Goal: Information Seeking & Learning: Learn about a topic

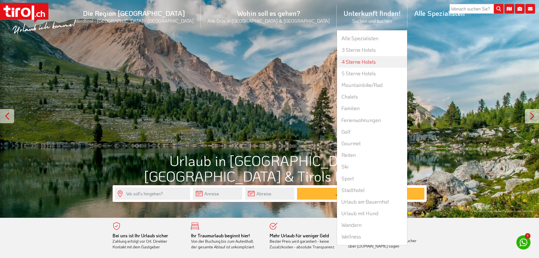
click at [337, 60] on link "4 Sterne Hotels" at bounding box center [372, 62] width 70 height 12
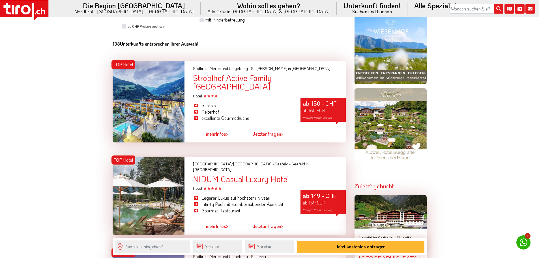
scroll to position [509, 0]
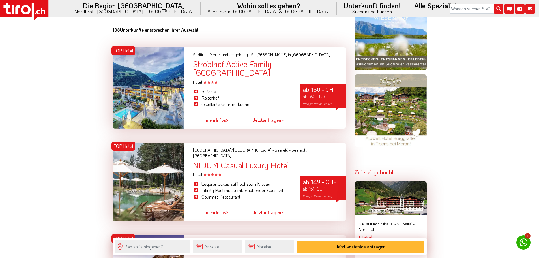
click at [216, 113] on link "mehr Infos >" at bounding box center [217, 119] width 22 height 13
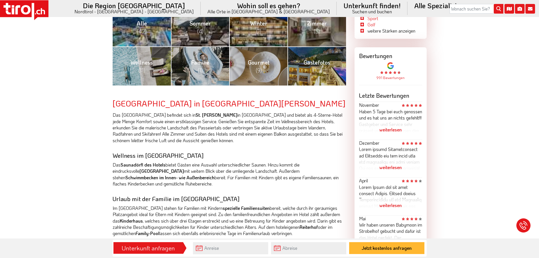
scroll to position [85, 0]
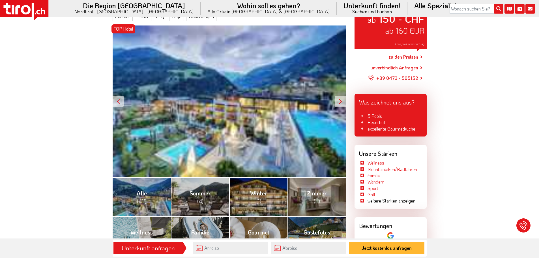
click at [399, 58] on link "zu den Preisen" at bounding box center [403, 57] width 30 height 14
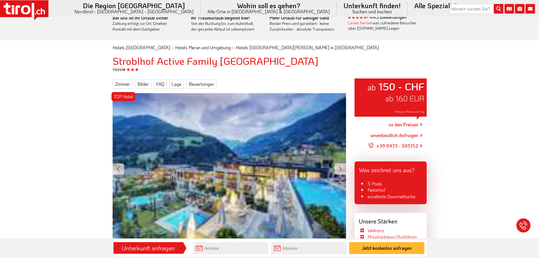
scroll to position [0, 0]
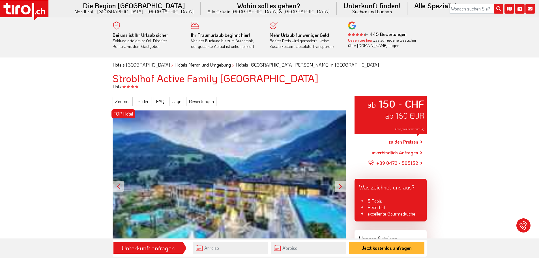
click at [20, 11] on icon at bounding box center [24, 10] width 48 height 20
click at [35, 3] on icon at bounding box center [24, 10] width 48 height 20
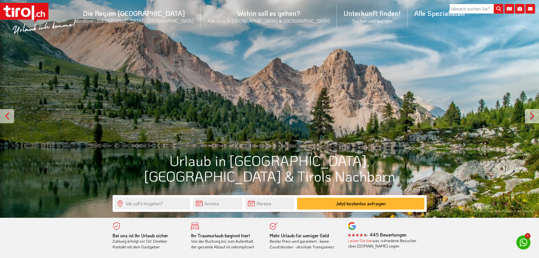
click at [527, 242] on icon at bounding box center [522, 241] width 11 height 11
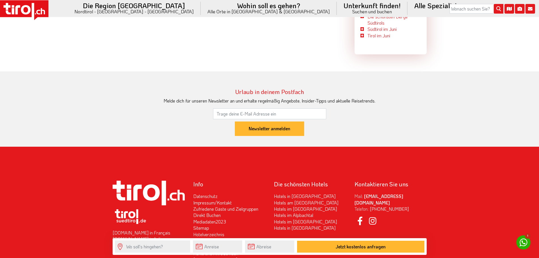
scroll to position [1636, 0]
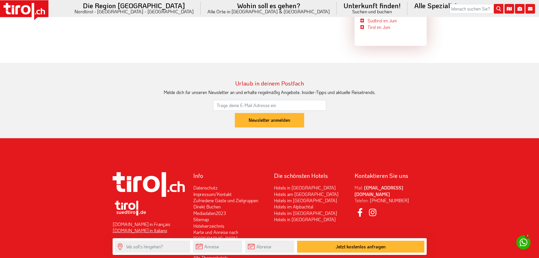
click at [130, 227] on link "[DOMAIN_NAME] in Italiano" at bounding box center [140, 230] width 55 height 6
click at [142, 221] on link "[DOMAIN_NAME] in Français" at bounding box center [142, 224] width 58 height 6
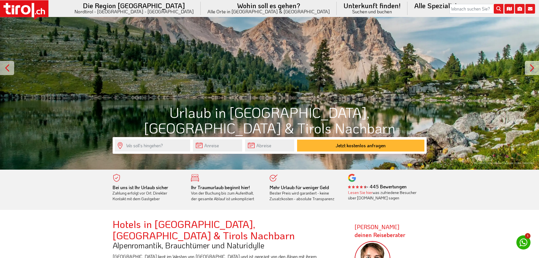
scroll to position [0, 0]
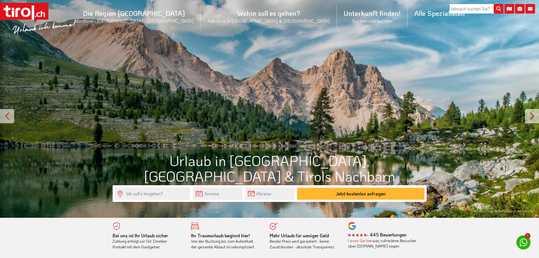
drag, startPoint x: 19, startPoint y: 7, endPoint x: 9, endPoint y: 36, distance: 30.1
click at [9, 36] on div at bounding box center [269, 108] width 539 height 217
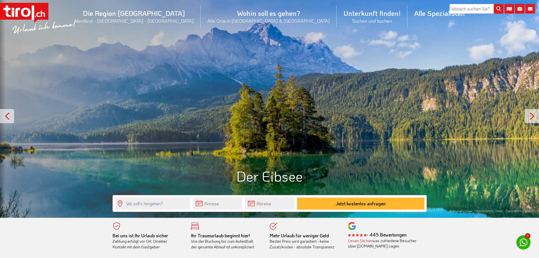
drag, startPoint x: 0, startPoint y: 0, endPoint x: 14, endPoint y: 10, distance: 17.2
drag, startPoint x: 14, startPoint y: 10, endPoint x: 121, endPoint y: 34, distance: 110.0
click at [121, 34] on div ".st0{fill:#FFFFFF}.st1{fill:#E31017} Die Region Tirol Nordtirol - Südtirol - Os…" at bounding box center [269, 17] width 539 height 34
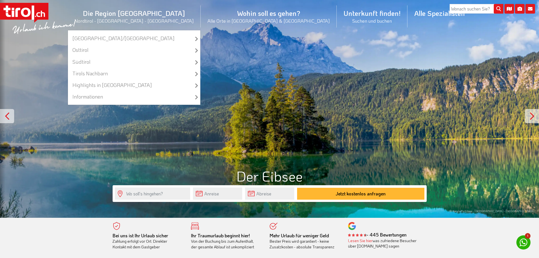
click at [166, 12] on li "Die Region Tirol Nordtirol - Südtirol - Osttirol Tirol/Nordtirol Tirol/Nordtiro…" at bounding box center [134, 16] width 133 height 27
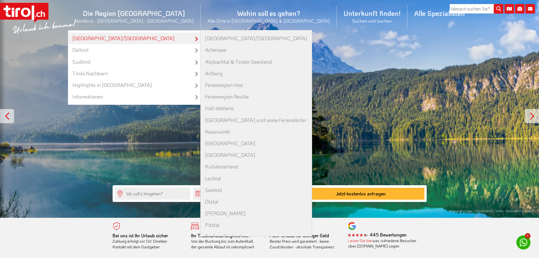
click at [164, 39] on link "[GEOGRAPHIC_DATA]/[GEOGRAPHIC_DATA]" at bounding box center [134, 39] width 132 height 12
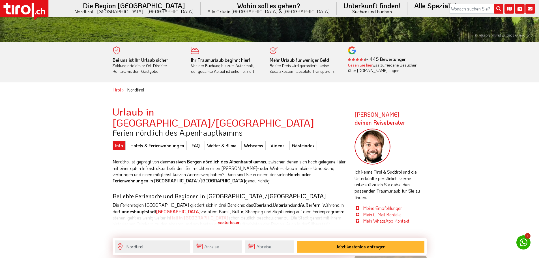
scroll to position [113, 0]
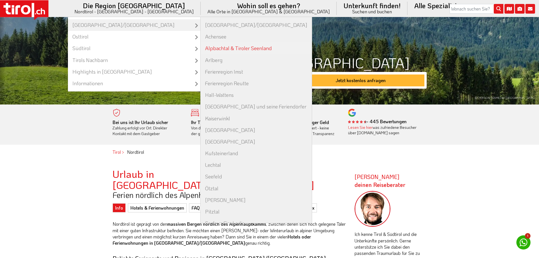
click at [227, 46] on link "Alpbachtal & Tiroler Seenland" at bounding box center [255, 48] width 111 height 12
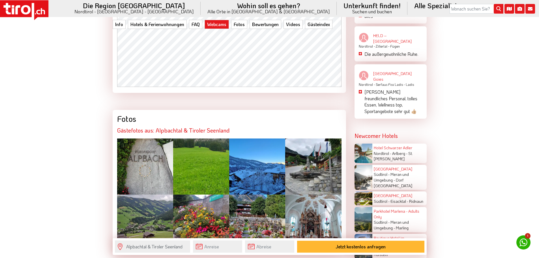
scroll to position [1131, 0]
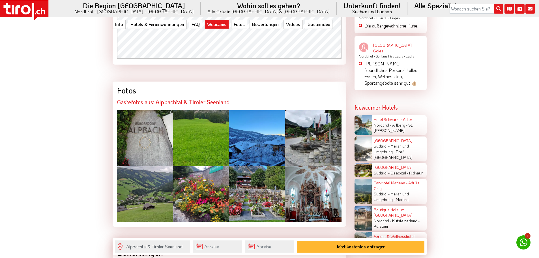
click at [268, 124] on div at bounding box center [257, 138] width 56 height 56
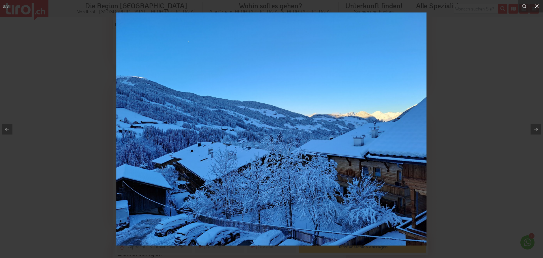
click at [538, 5] on icon at bounding box center [536, 6] width 7 height 7
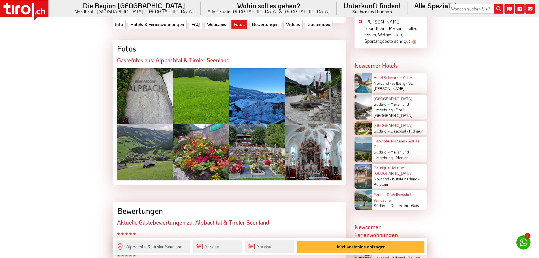
scroll to position [1187, 0]
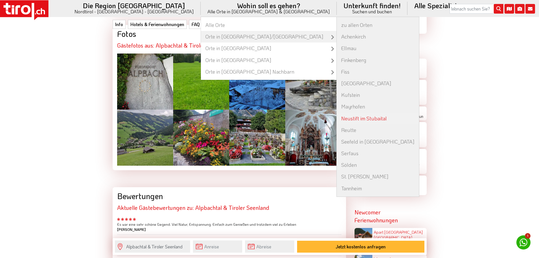
click at [336, 120] on link "Neustift im Stubaital" at bounding box center [377, 119] width 82 height 12
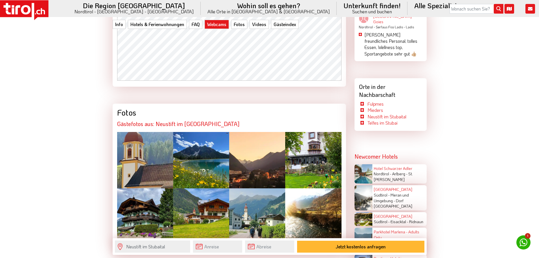
scroll to position [1046, 0]
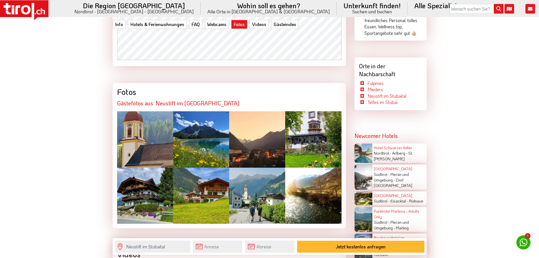
click at [222, 111] on div at bounding box center [201, 139] width 56 height 56
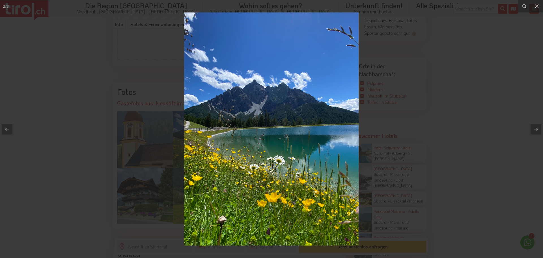
click at [414, 120] on div at bounding box center [271, 129] width 543 height 258
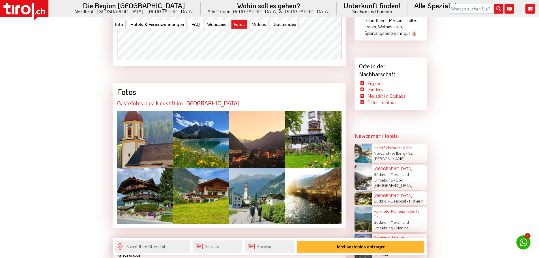
click at [201, 111] on div at bounding box center [201, 139] width 56 height 56
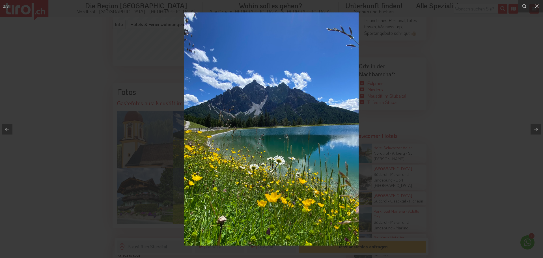
click at [201, 106] on img at bounding box center [271, 128] width 174 height 233
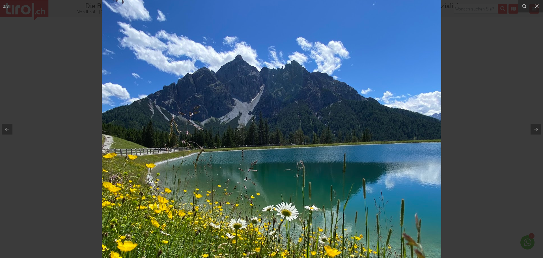
click at [231, 123] on img at bounding box center [271, 150] width 339 height 452
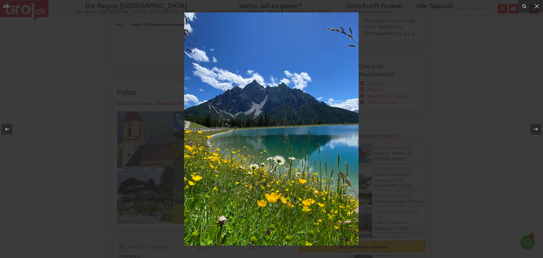
click at [64, 105] on div at bounding box center [271, 129] width 543 height 258
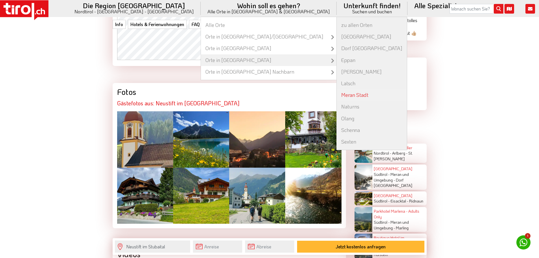
click at [336, 94] on link "Meran Stadt" at bounding box center [371, 95] width 70 height 12
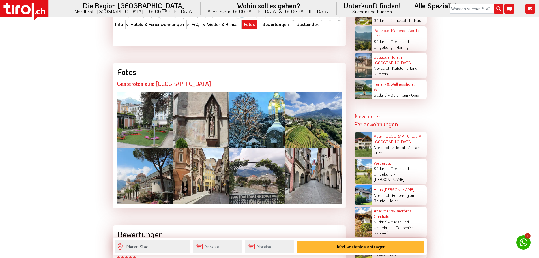
scroll to position [1216, 0]
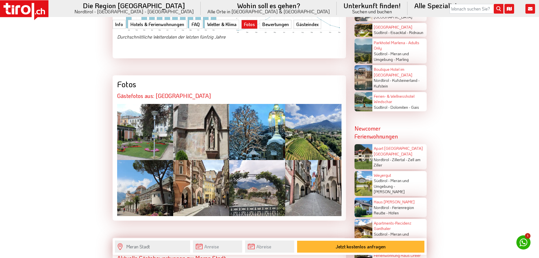
click at [29, 9] on icon at bounding box center [26, 9] width 10 height 9
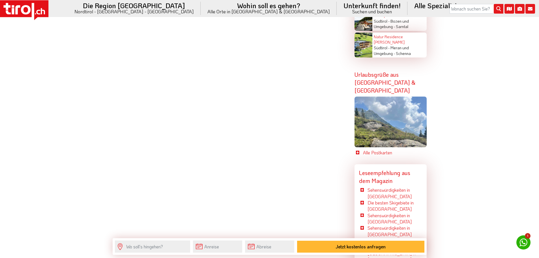
scroll to position [1498, 0]
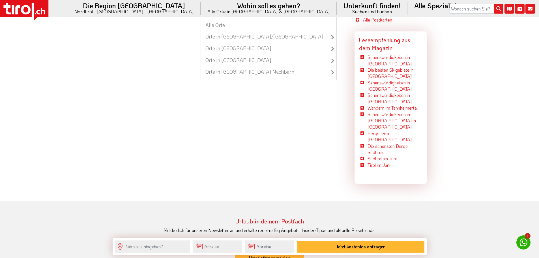
click at [230, 1] on li "Wohin soll es gehen? Alle Orte in [GEOGRAPHIC_DATA] & [GEOGRAPHIC_DATA] Alle Or…" at bounding box center [268, 8] width 136 height 17
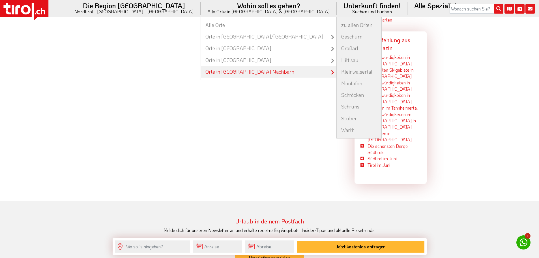
click at [232, 66] on link "Orte in [GEOGRAPHIC_DATA] Nachbarn" at bounding box center [268, 72] width 135 height 12
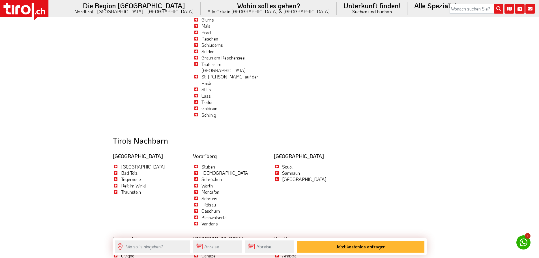
scroll to position [1988, 0]
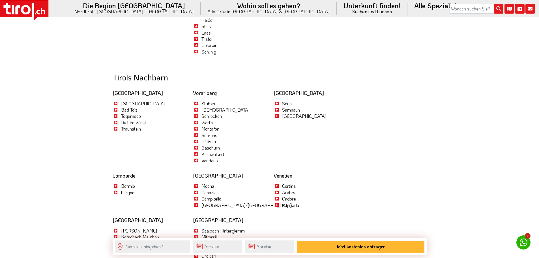
click at [130, 107] on link "Bad Tölz" at bounding box center [129, 110] width 16 height 6
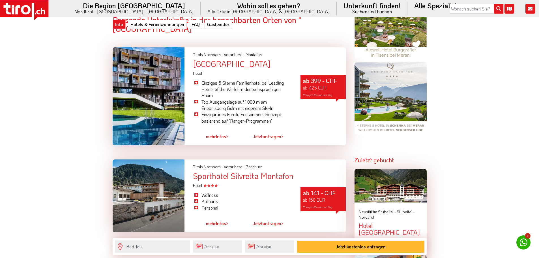
scroll to position [452, 0]
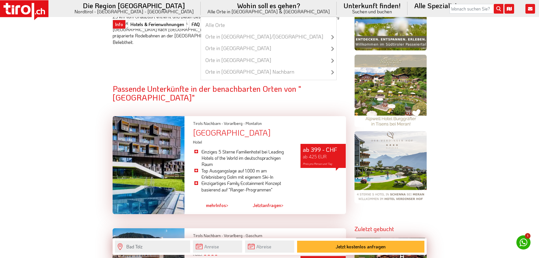
click at [246, 9] on li "Wohin soll es gehen? Alle Orte in Tirol & Südtirol Alle Orte Orte in Tirol/Nord…" at bounding box center [268, 8] width 136 height 17
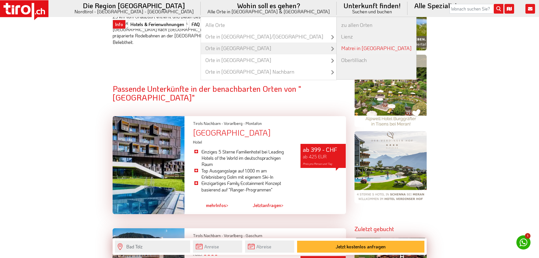
click at [336, 48] on link "Matrei in [GEOGRAPHIC_DATA]" at bounding box center [375, 48] width 79 height 12
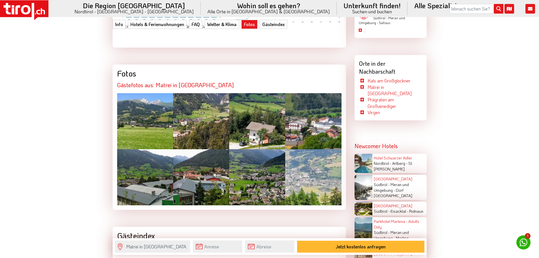
scroll to position [1046, 0]
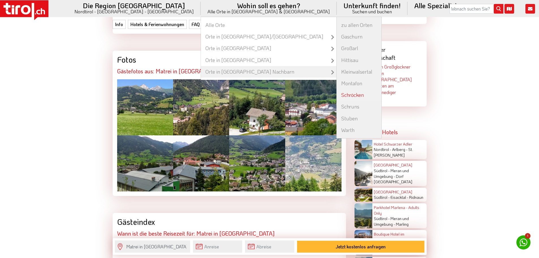
click at [336, 94] on link "Schröcken" at bounding box center [358, 95] width 45 height 12
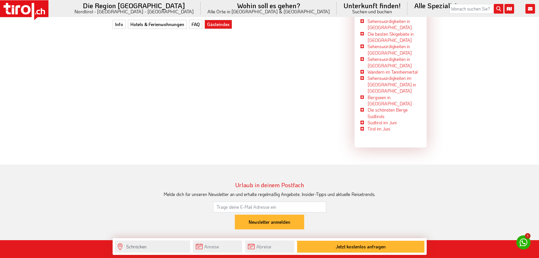
scroll to position [1753, 0]
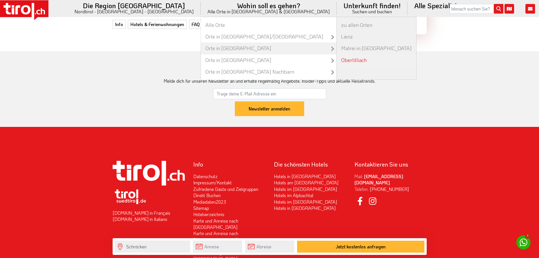
click at [336, 57] on link "Obertilliach" at bounding box center [375, 60] width 79 height 12
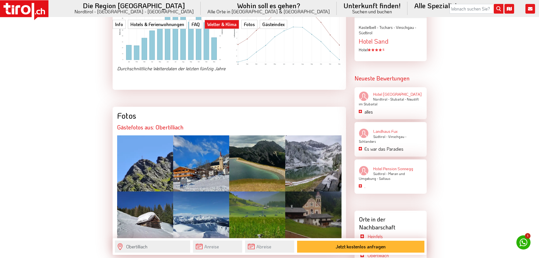
scroll to position [848, 0]
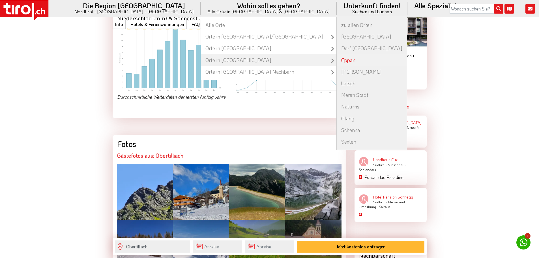
click at [336, 64] on link "Eppan" at bounding box center [371, 60] width 70 height 12
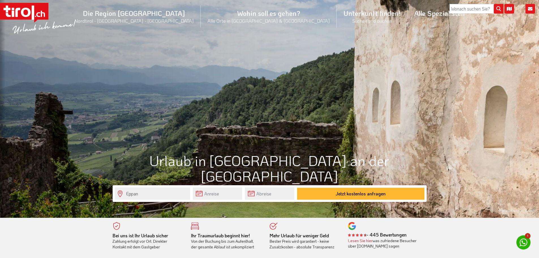
scroll to position [28, 0]
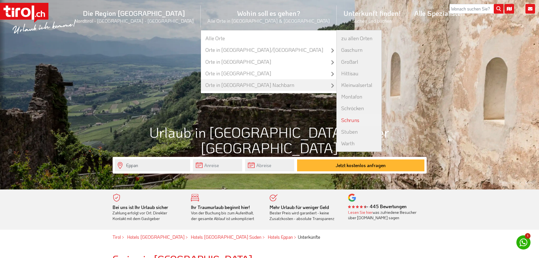
click at [336, 122] on link "Schruns" at bounding box center [358, 120] width 45 height 12
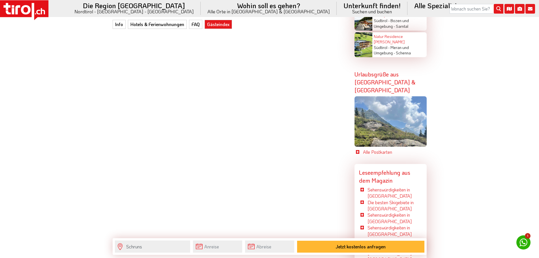
scroll to position [1470, 0]
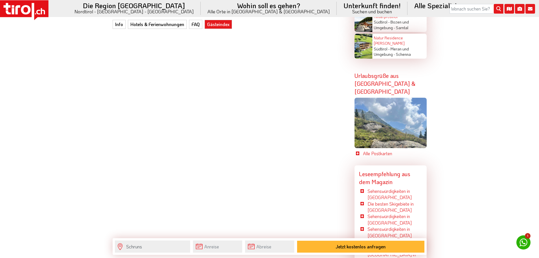
click at [386, 113] on div at bounding box center [390, 123] width 72 height 51
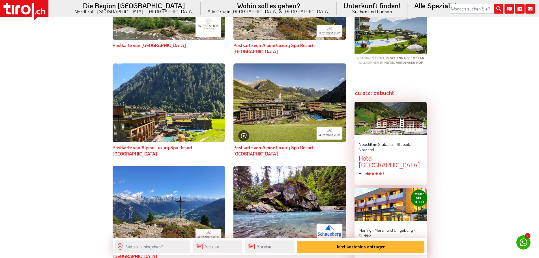
scroll to position [622, 0]
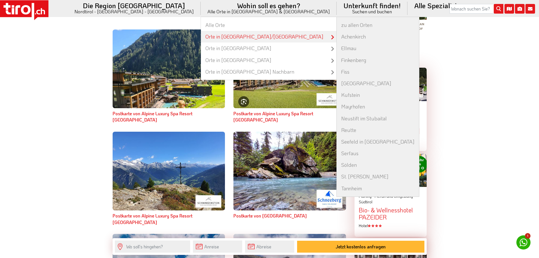
click at [252, 36] on link "Orte in [GEOGRAPHIC_DATA]/[GEOGRAPHIC_DATA]" at bounding box center [268, 37] width 135 height 12
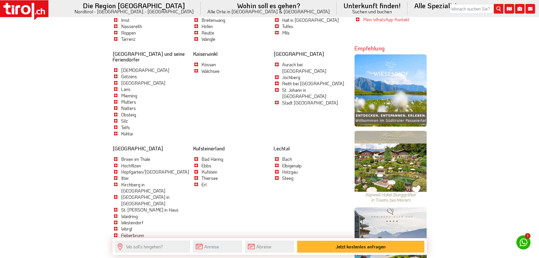
scroll to position [380, 0]
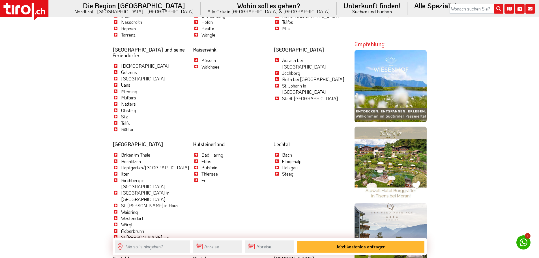
click at [293, 83] on link "St. Johann in [GEOGRAPHIC_DATA]" at bounding box center [304, 89] width 44 height 12
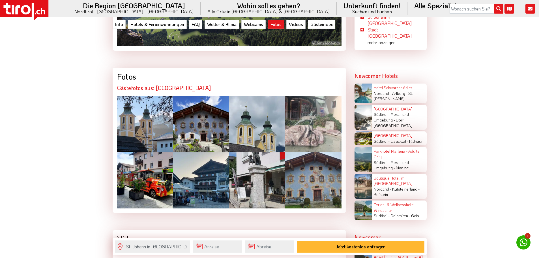
scroll to position [1131, 0]
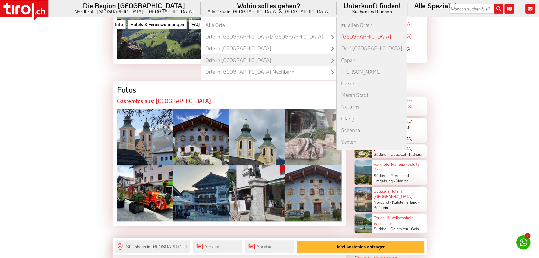
click at [336, 38] on link "[GEOGRAPHIC_DATA]" at bounding box center [371, 37] width 70 height 12
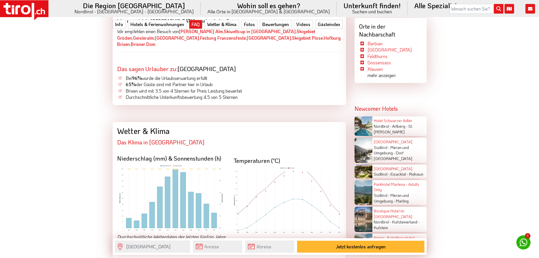
scroll to position [1244, 0]
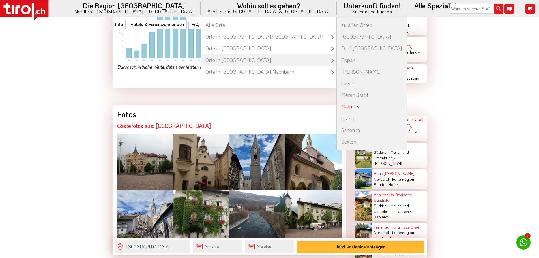
click at [336, 109] on link "Naturns" at bounding box center [371, 107] width 70 height 12
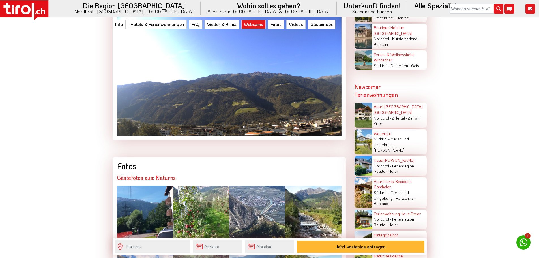
scroll to position [1357, 0]
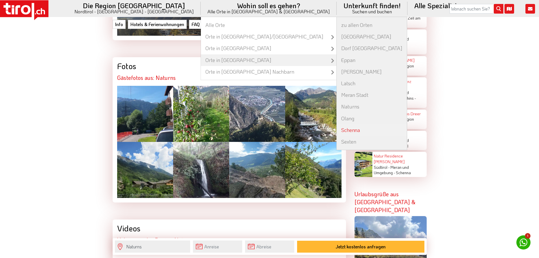
click at [336, 132] on link "Schenna" at bounding box center [371, 130] width 70 height 12
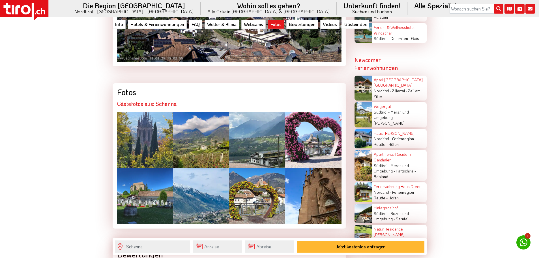
scroll to position [1357, 0]
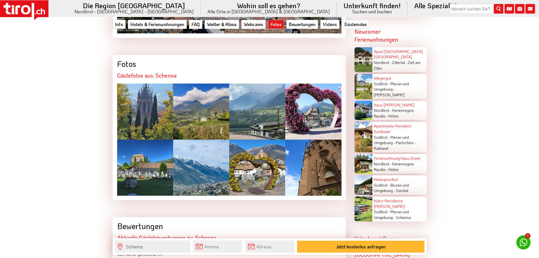
drag, startPoint x: 198, startPoint y: 86, endPoint x: 194, endPoint y: 89, distance: 5.2
click at [194, 89] on div at bounding box center [201, 111] width 56 height 56
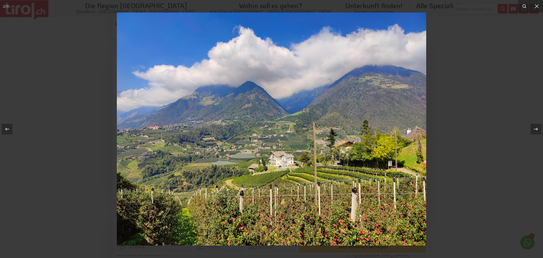
click at [451, 43] on div at bounding box center [271, 129] width 543 height 258
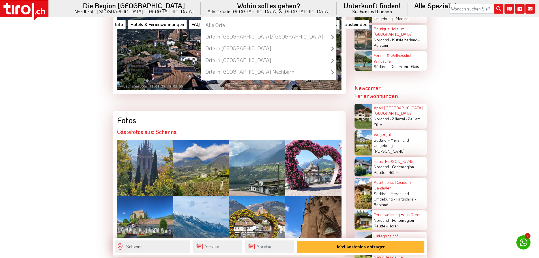
scroll to position [1300, 0]
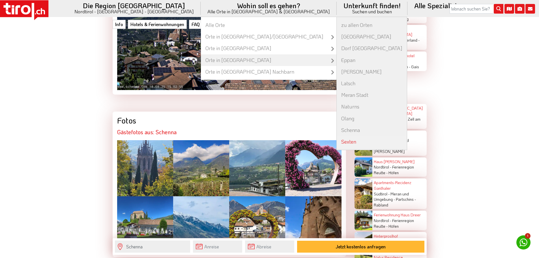
click at [336, 140] on link "Sexten" at bounding box center [371, 142] width 70 height 12
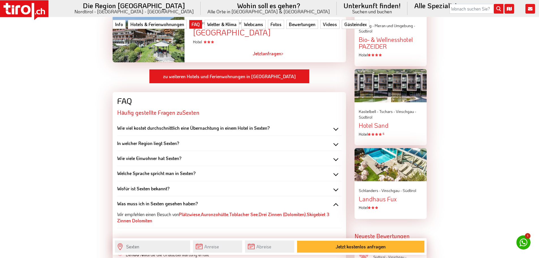
scroll to position [537, 0]
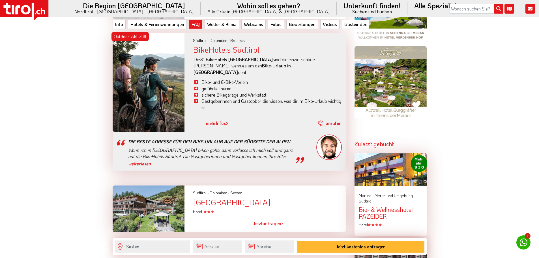
drag, startPoint x: 149, startPoint y: 86, endPoint x: 88, endPoint y: 98, distance: 61.6
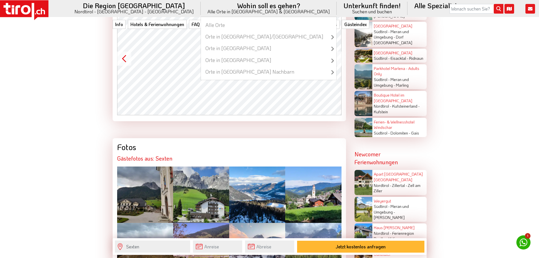
scroll to position [1187, 0]
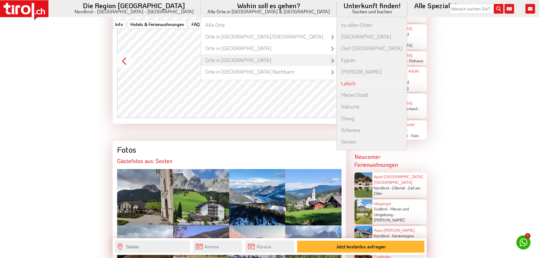
click at [336, 79] on link "Latsch" at bounding box center [371, 83] width 70 height 12
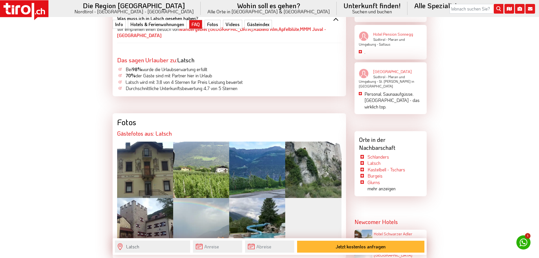
scroll to position [989, 0]
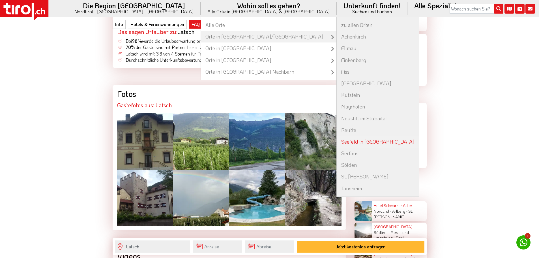
click at [336, 138] on link "Seefeld in [GEOGRAPHIC_DATA]" at bounding box center [377, 142] width 82 height 12
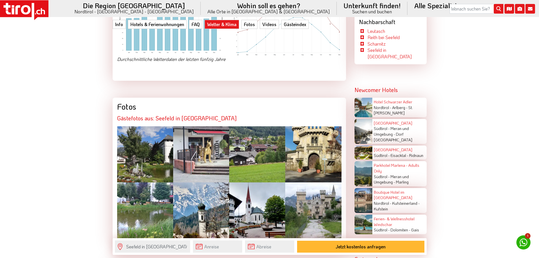
scroll to position [1102, 0]
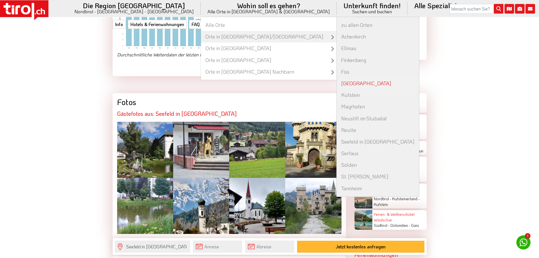
click at [336, 81] on link "[GEOGRAPHIC_DATA]" at bounding box center [377, 83] width 82 height 12
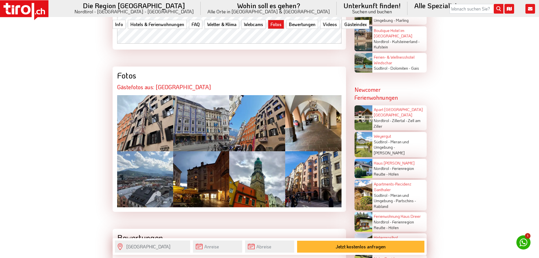
scroll to position [1300, 0]
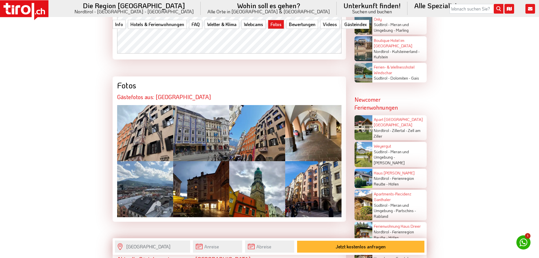
click at [306, 163] on div at bounding box center [313, 189] width 56 height 56
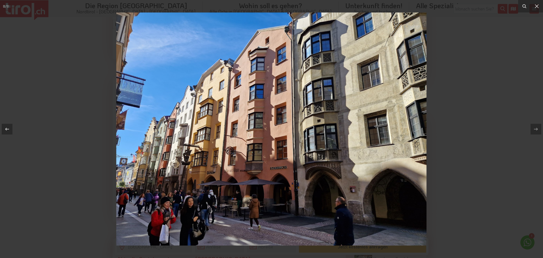
click at [109, 35] on div at bounding box center [271, 129] width 543 height 258
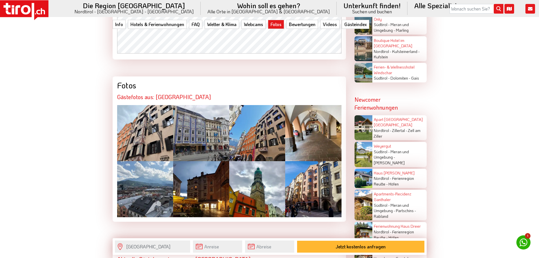
scroll to position [1329, 0]
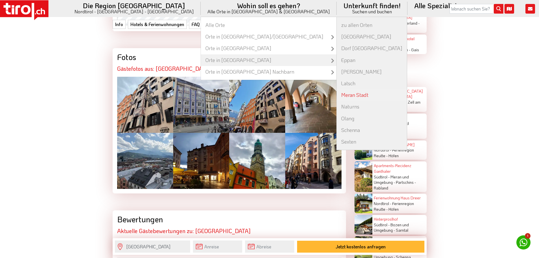
click at [336, 97] on link "Meran Stadt" at bounding box center [371, 95] width 70 height 12
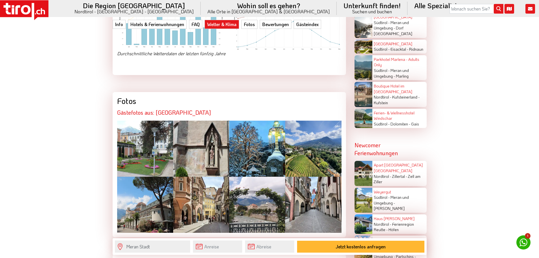
scroll to position [1216, 0]
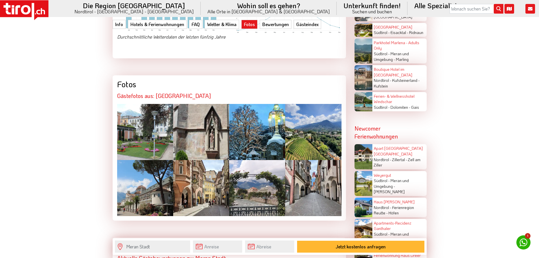
click at [193, 160] on div at bounding box center [201, 188] width 56 height 56
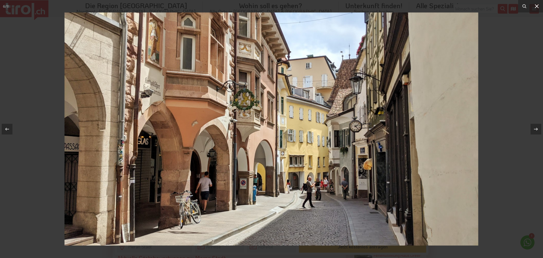
click at [535, 6] on icon at bounding box center [536, 6] width 7 height 7
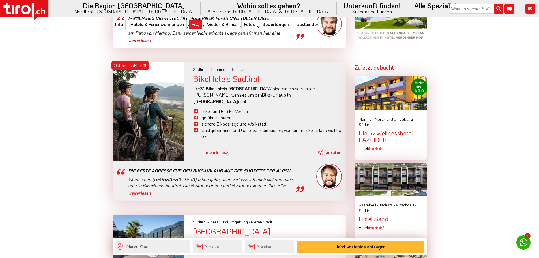
scroll to position [537, 0]
